Goal: Check status: Check status

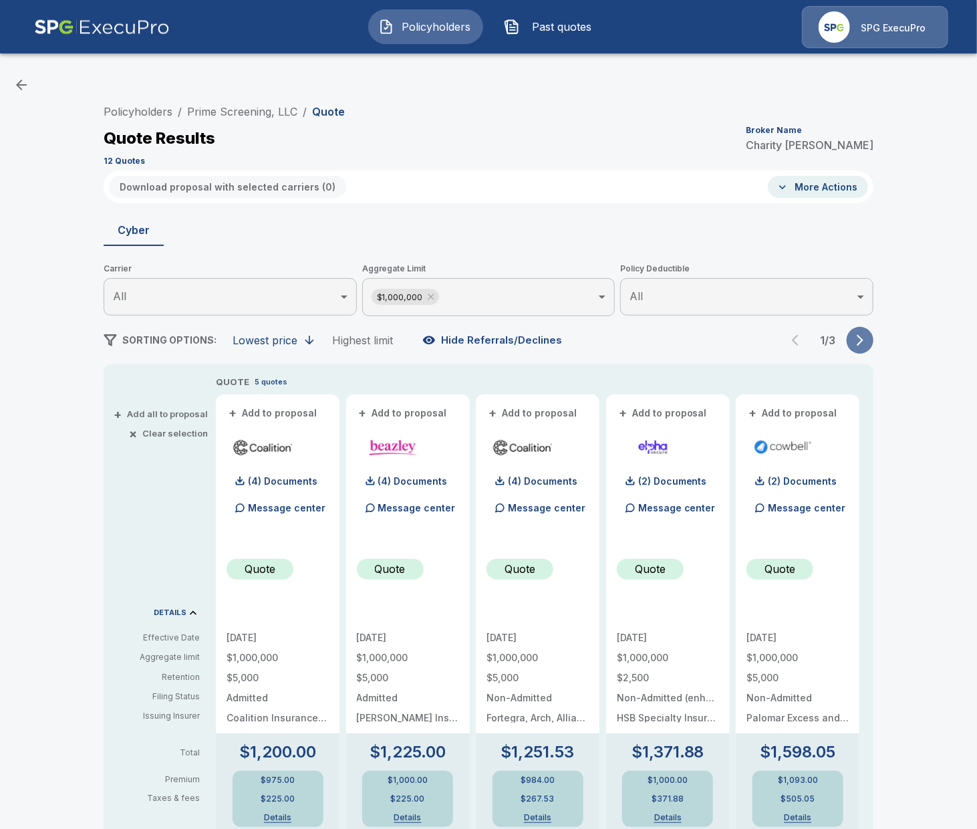
click at [830, 336] on icon "button" at bounding box center [859, 340] width 13 height 13
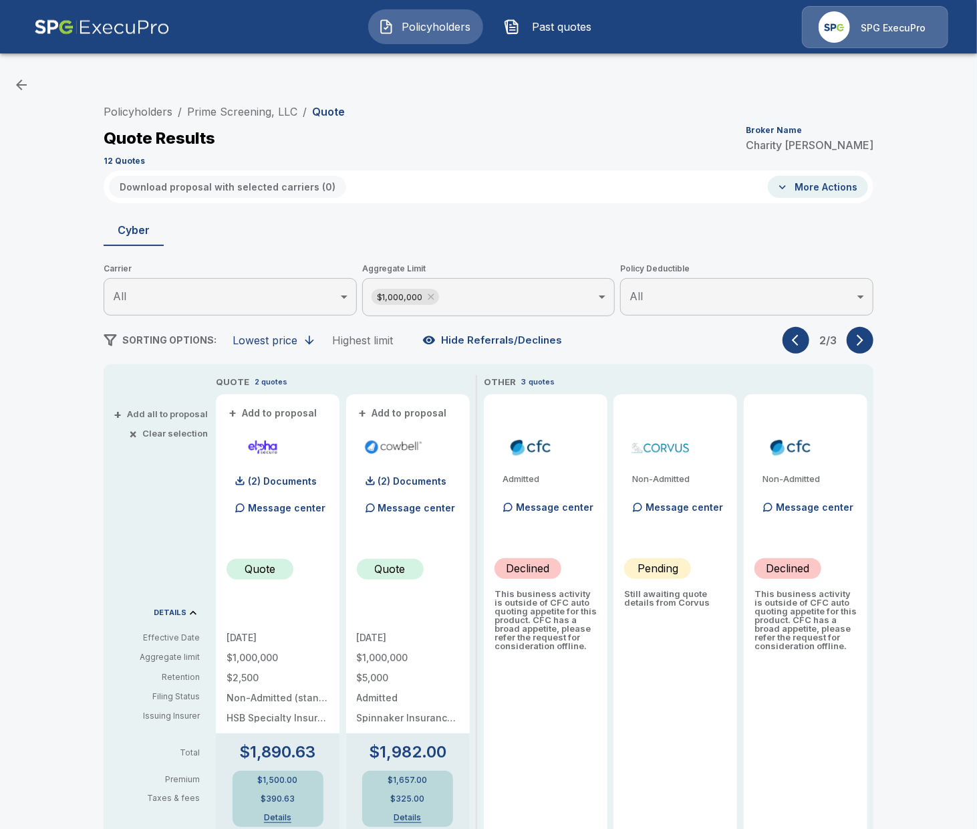
click at [830, 337] on icon "button" at bounding box center [859, 340] width 13 height 13
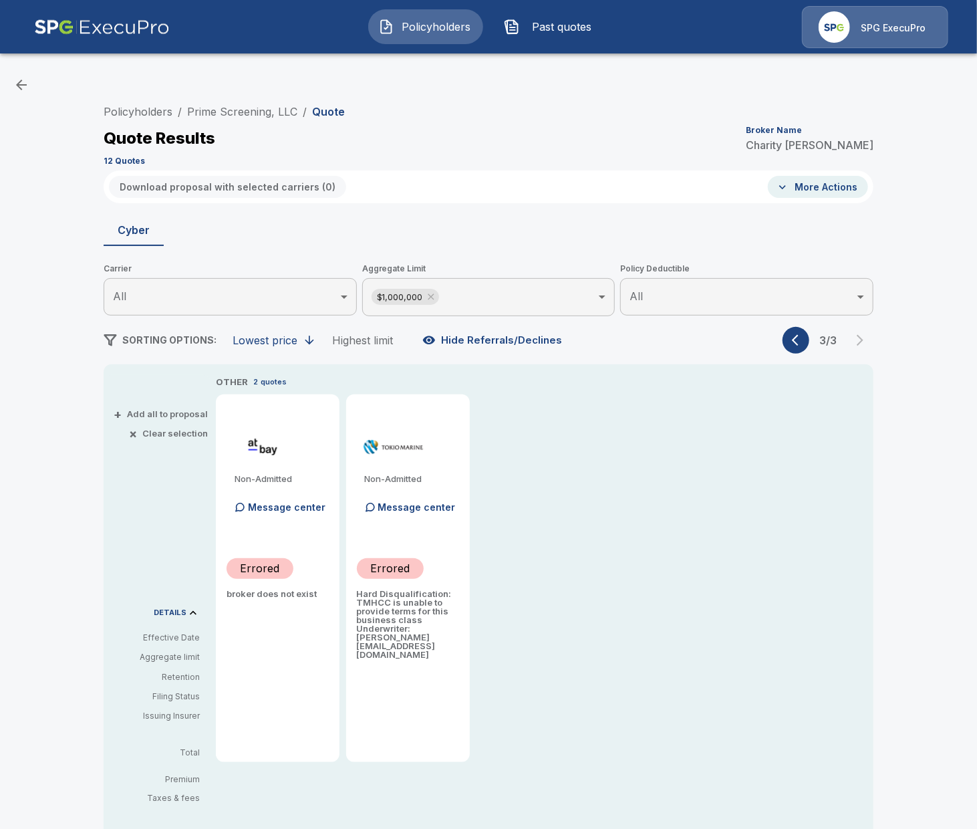
click at [245, 105] on li "Prime Screening, LLC" at bounding box center [242, 112] width 110 height 16
click at [255, 110] on link "Prime Screening, LLC" at bounding box center [242, 111] width 110 height 13
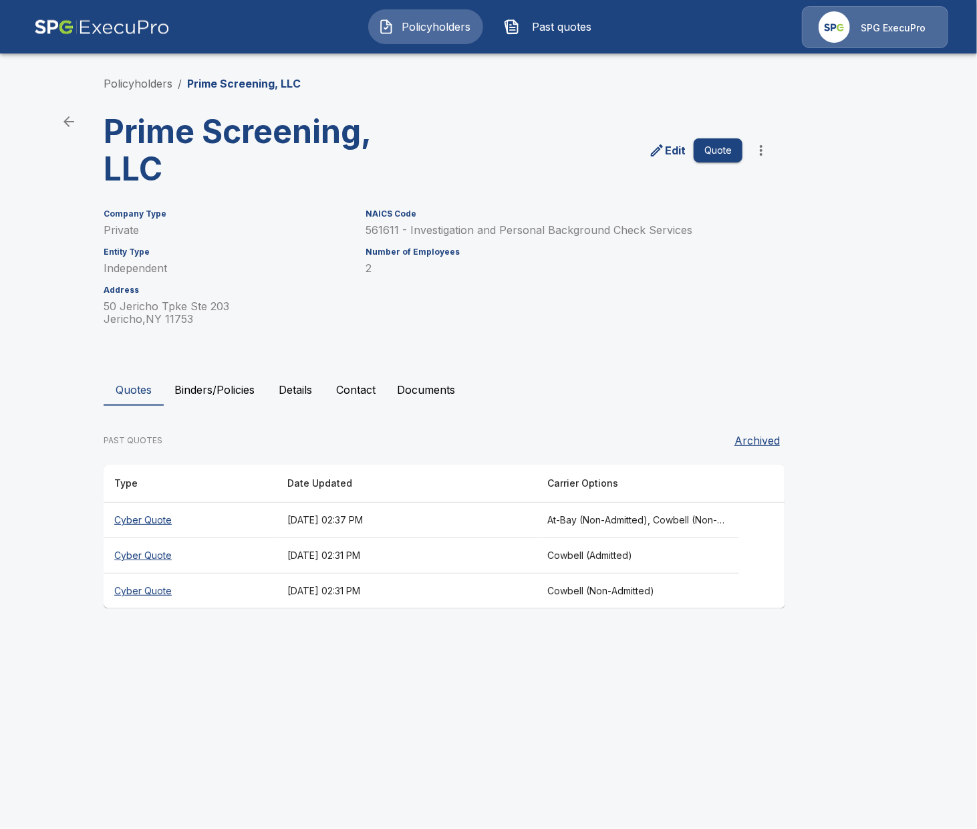
click at [283, 386] on button "Details" at bounding box center [295, 390] width 60 height 32
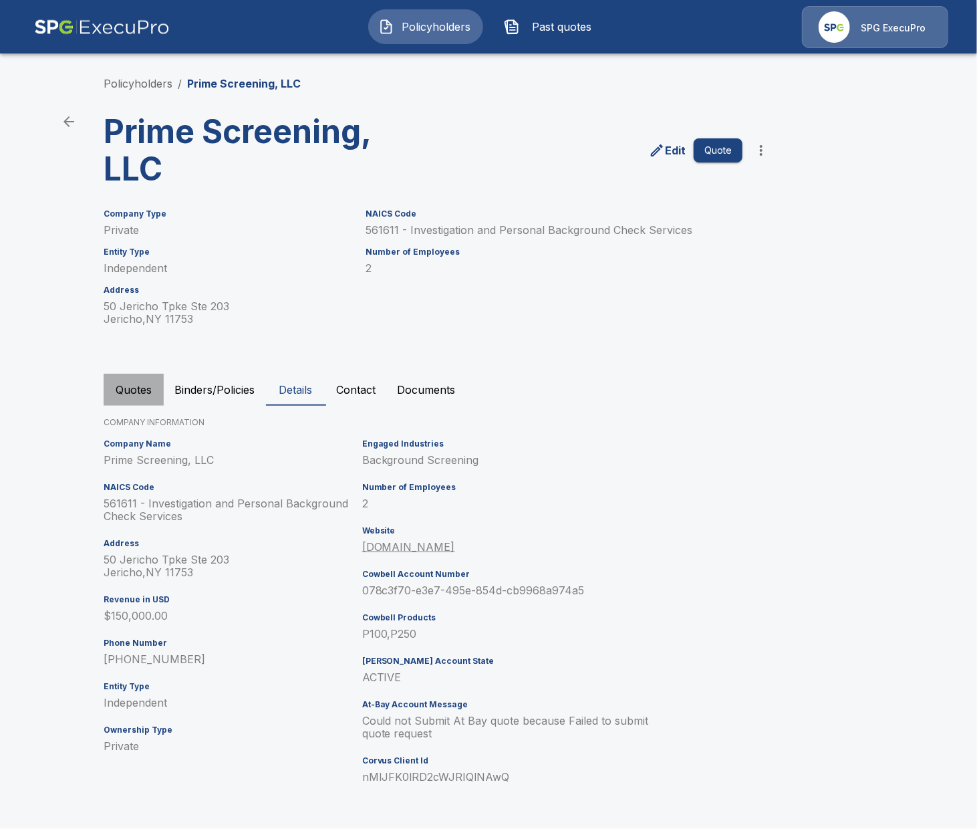
click at [137, 390] on button "Quotes" at bounding box center [134, 390] width 60 height 32
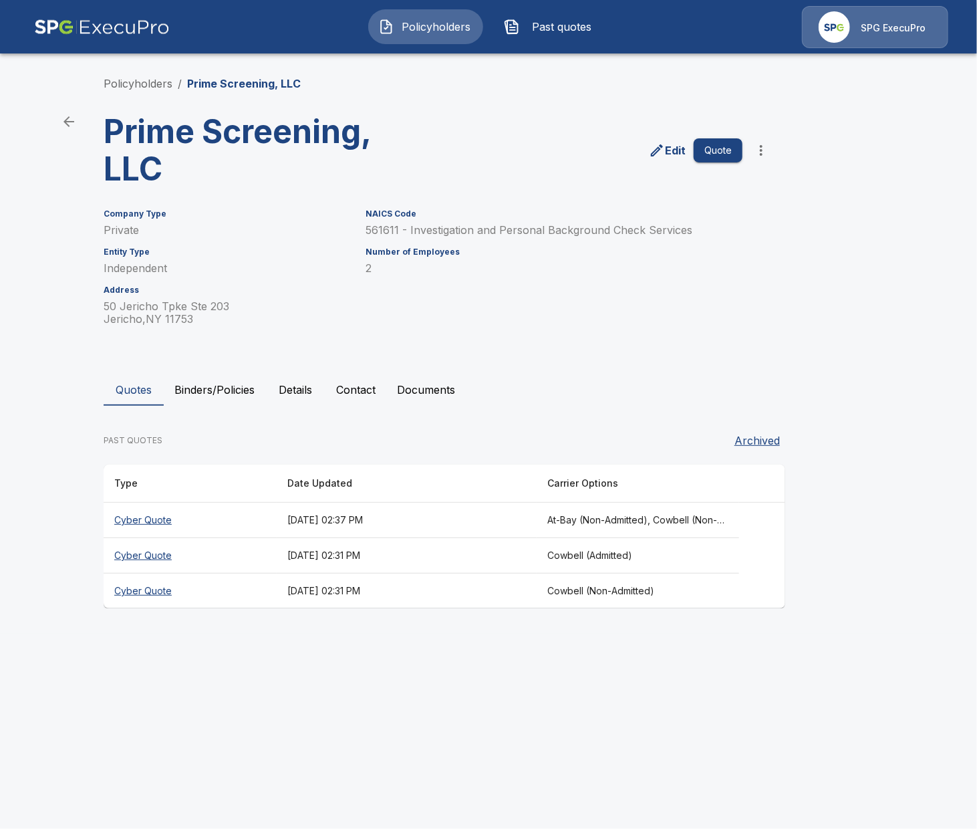
click at [172, 388] on button "Binders/Policies" at bounding box center [215, 390] width 102 height 32
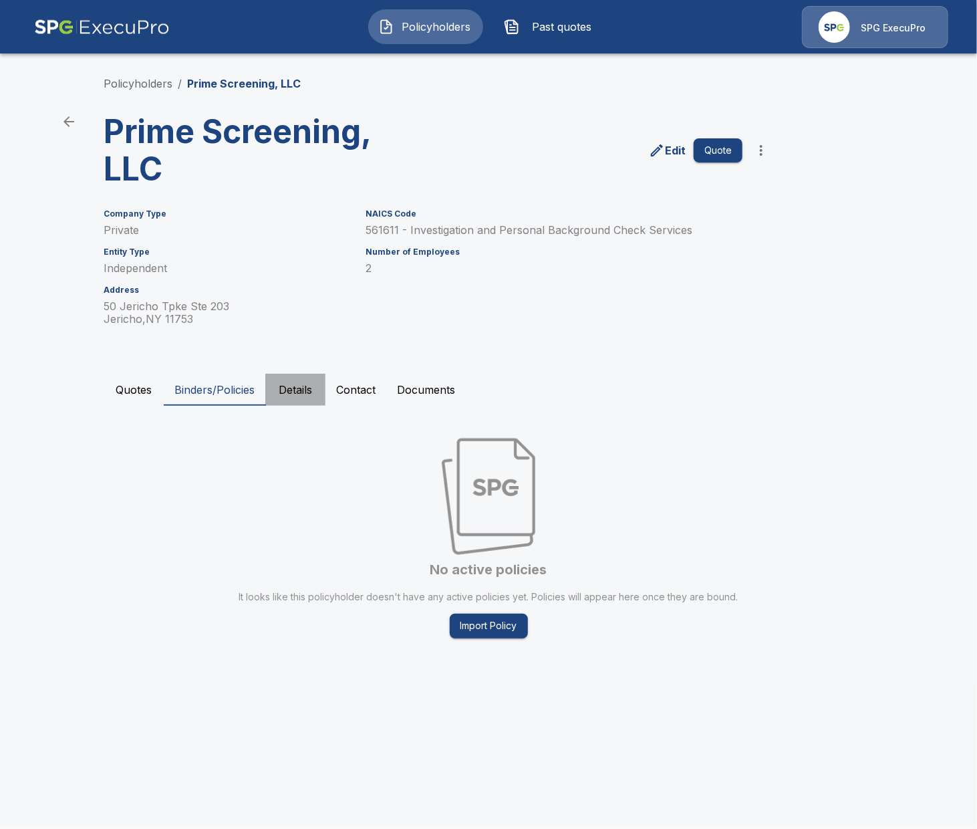
click at [303, 394] on button "Details" at bounding box center [295, 390] width 60 height 32
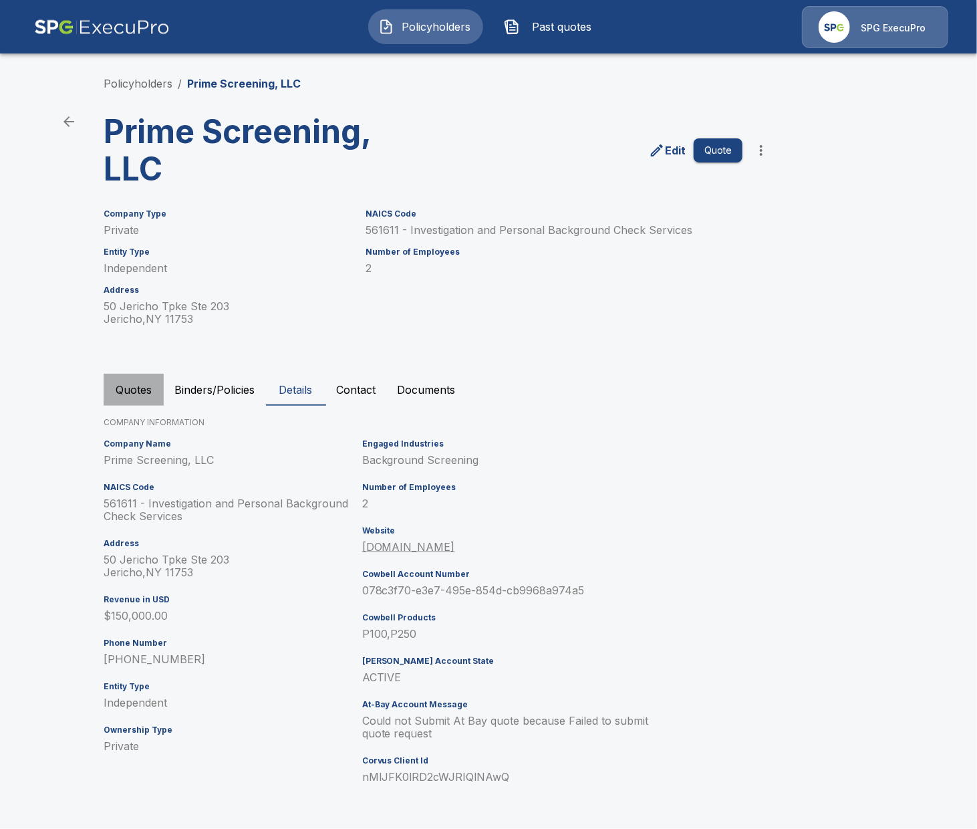
click at [138, 395] on button "Quotes" at bounding box center [134, 390] width 60 height 32
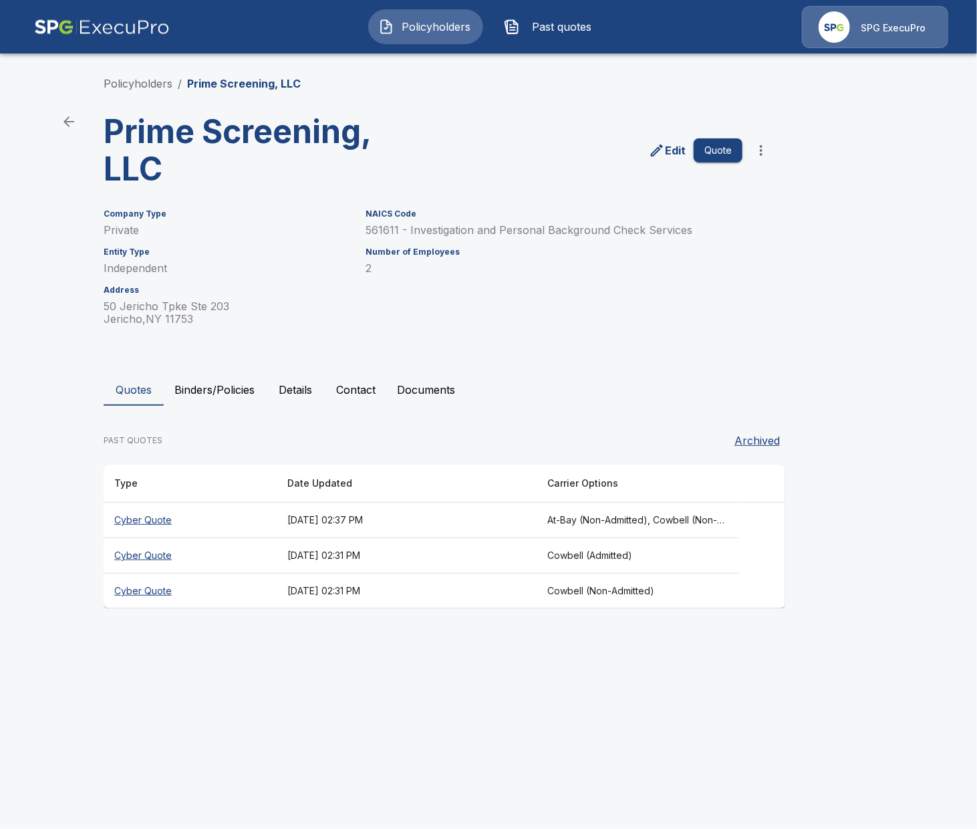
click at [309, 402] on button "Details" at bounding box center [295, 390] width 60 height 32
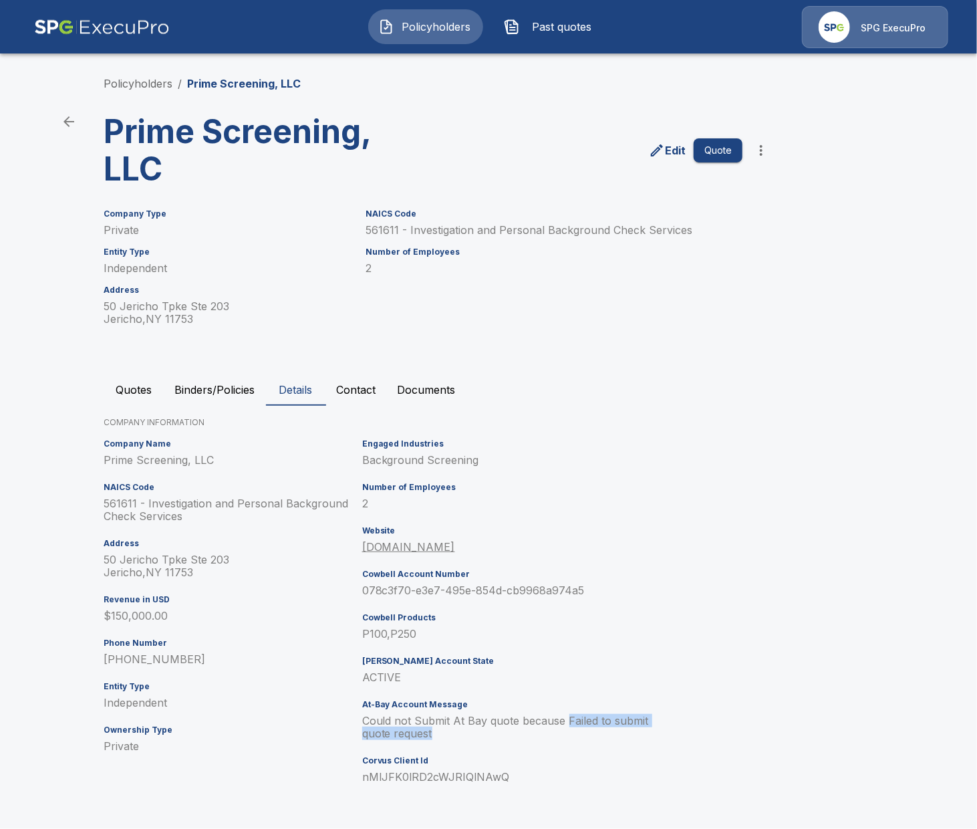
drag, startPoint x: 544, startPoint y: 728, endPoint x: 566, endPoint y: 720, distance: 23.5
click at [566, 720] on p "Could not Submit At Bay quote because Failed to submit quote request" at bounding box center [520, 726] width 317 height 25
copy p "Failed to submit quote request"
click at [568, 706] on h6 "At-Bay Account Message" at bounding box center [520, 704] width 317 height 9
drag, startPoint x: 571, startPoint y: 730, endPoint x: 567, endPoint y: 718, distance: 12.0
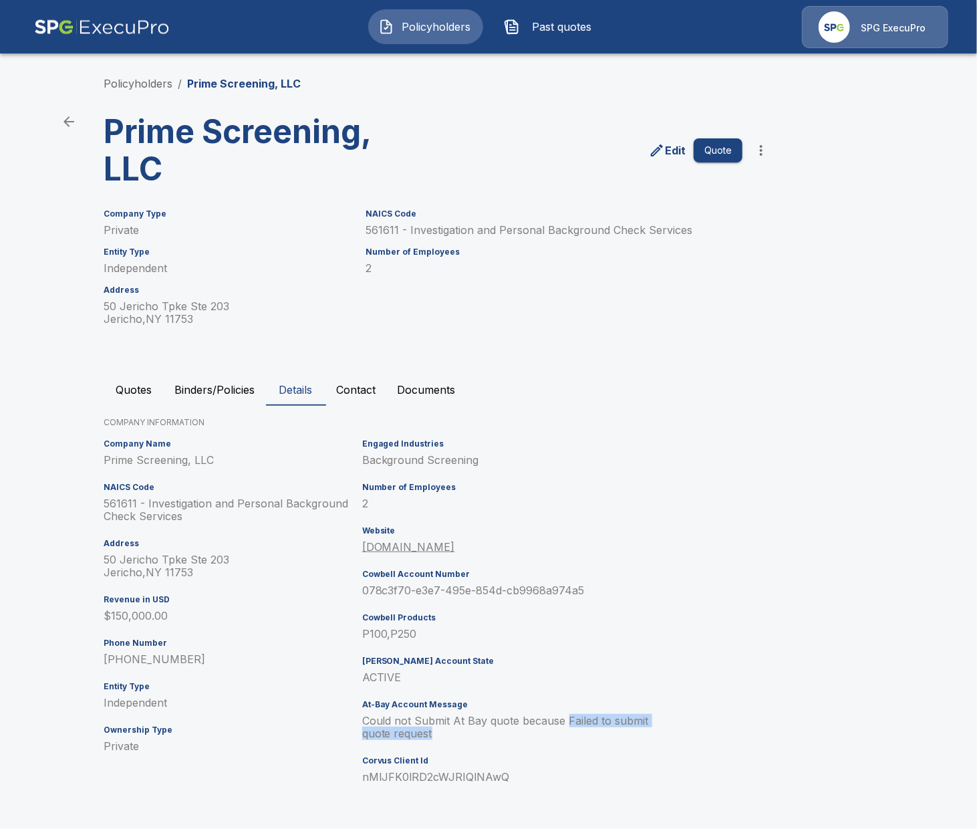
click at [567, 718] on p "Could not Submit At Bay quote because Failed to submit quote request" at bounding box center [520, 726] width 317 height 25
copy p "Failed to submit quote request"
